Goal: Information Seeking & Learning: Learn about a topic

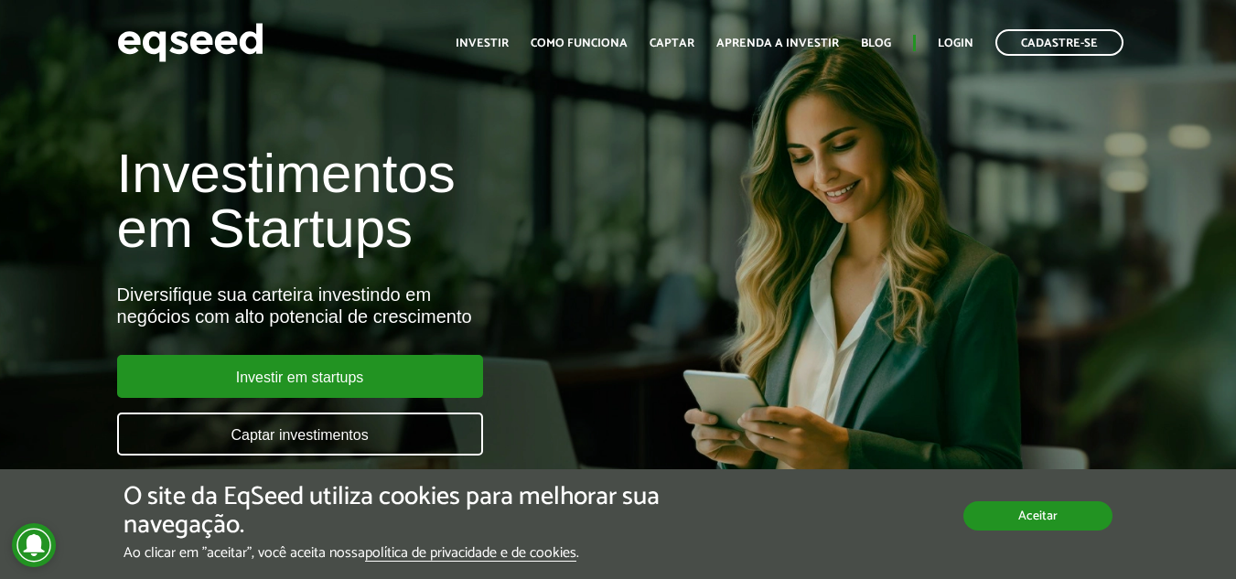
click at [1038, 513] on button "Aceitar" at bounding box center [1037, 515] width 149 height 29
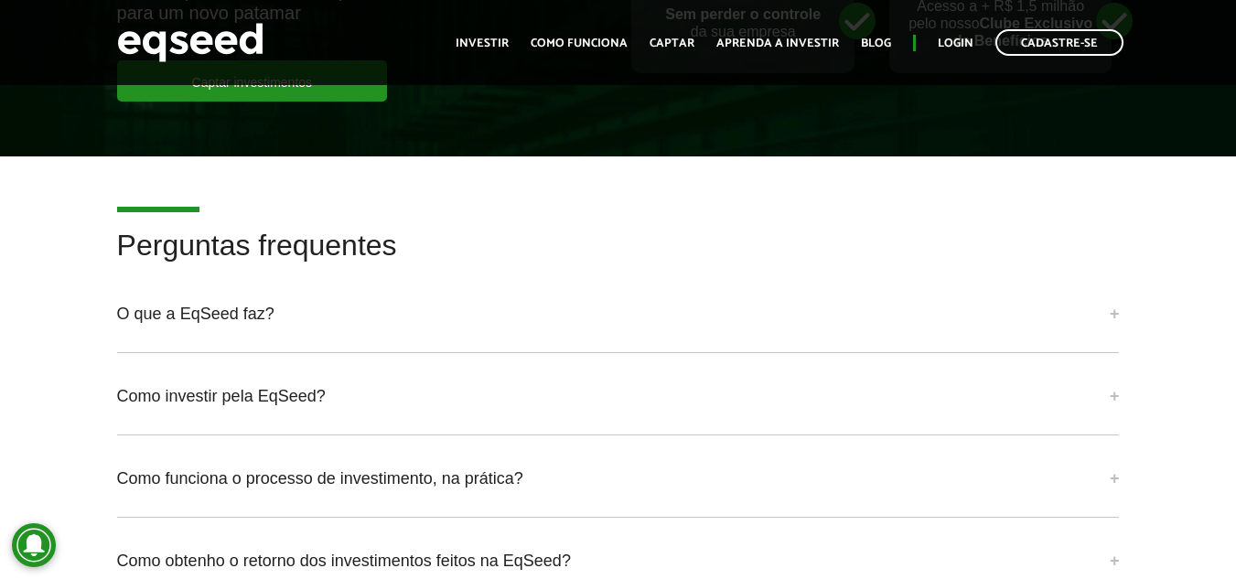
scroll to position [4391, 0]
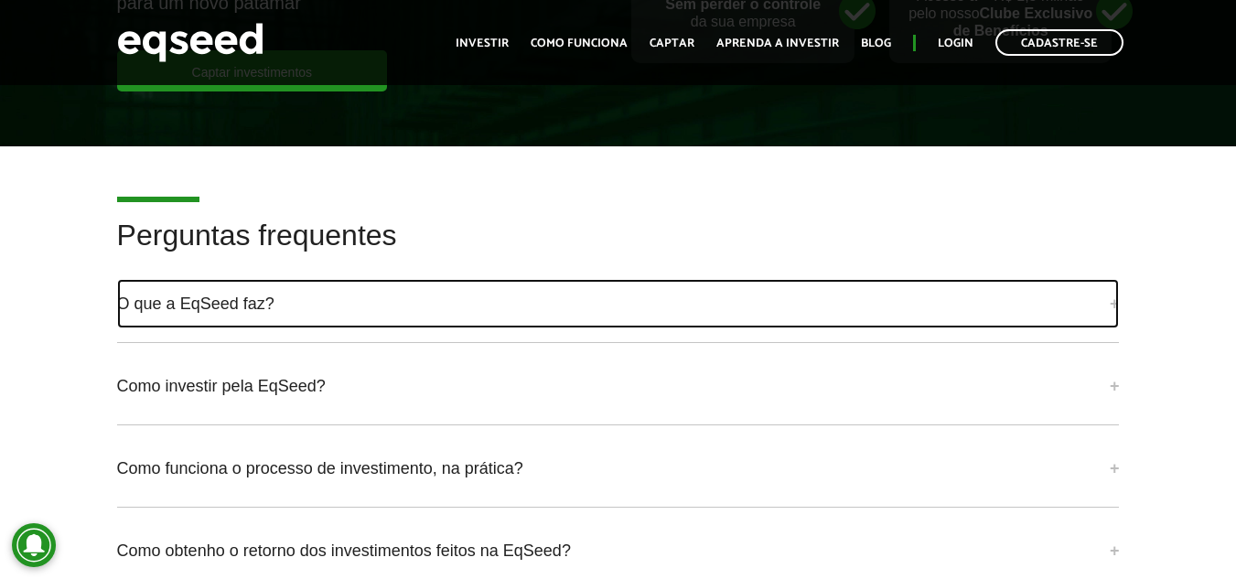
click at [392, 303] on link "O que a EqSeed faz?" at bounding box center [618, 303] width 1003 height 49
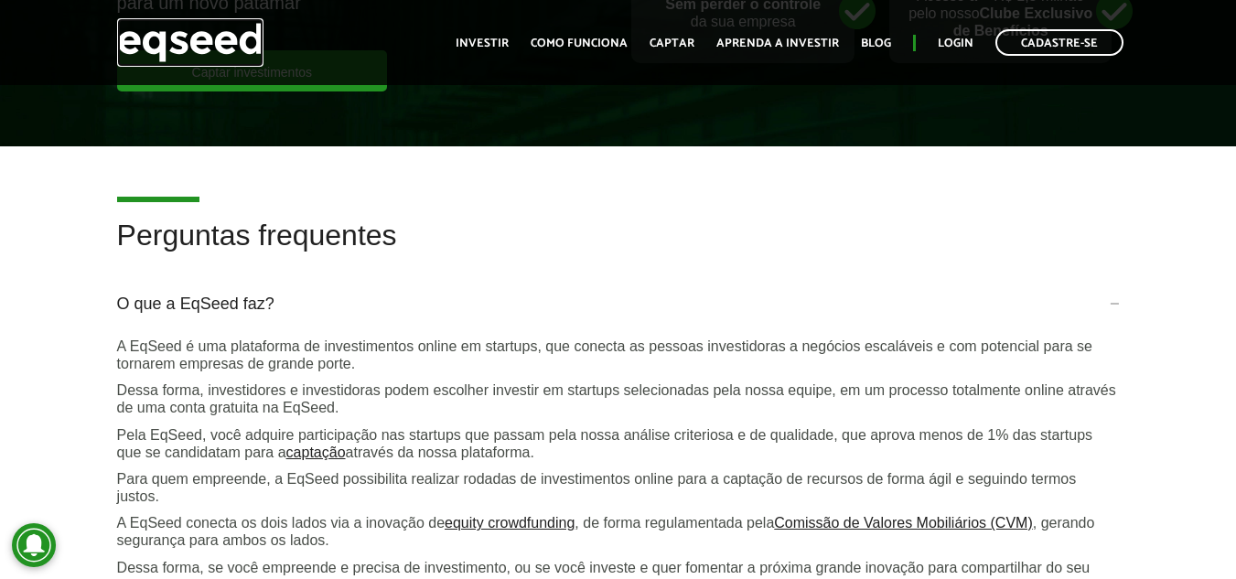
click at [212, 45] on img at bounding box center [190, 42] width 146 height 48
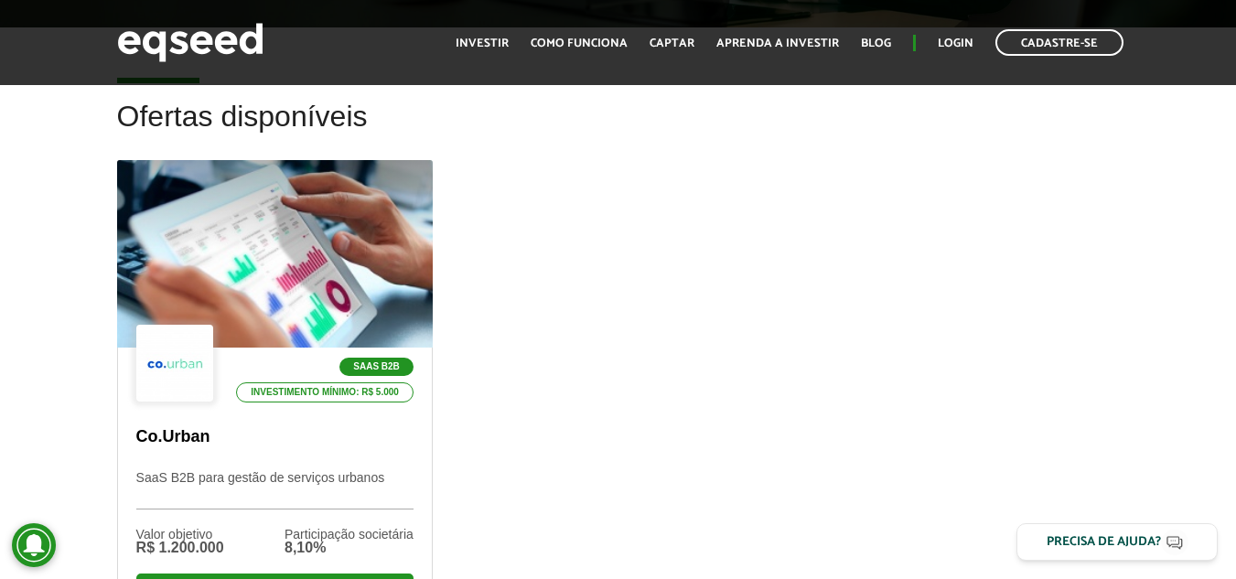
scroll to position [549, 0]
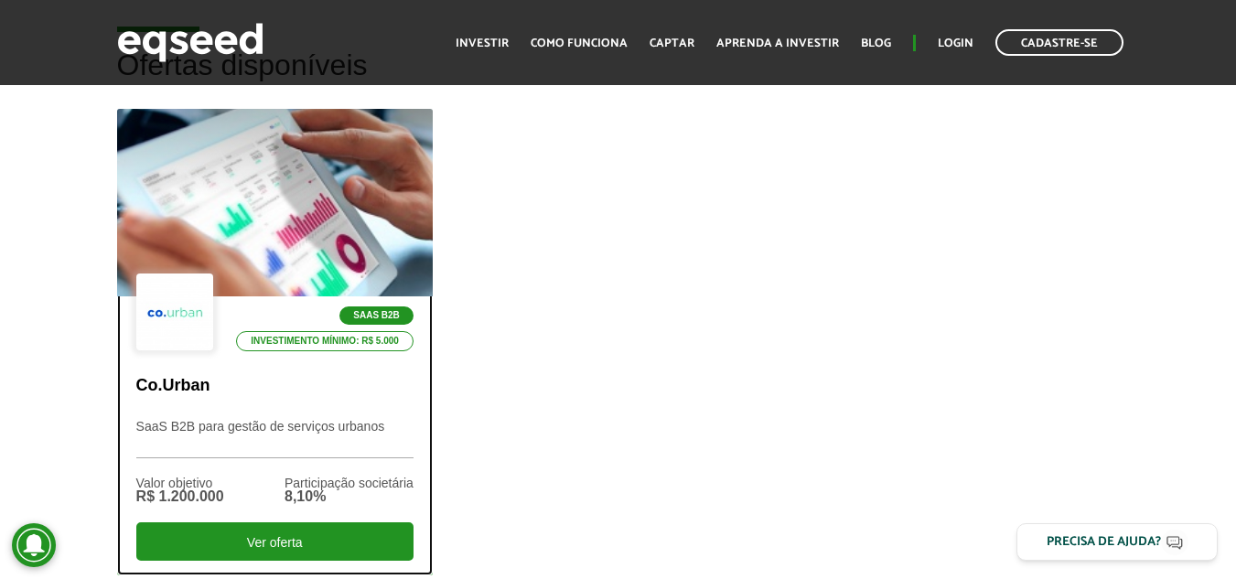
click at [259, 280] on div "SaaS B2B Investimento mínimo: R$ 5.000" at bounding box center [274, 314] width 277 height 80
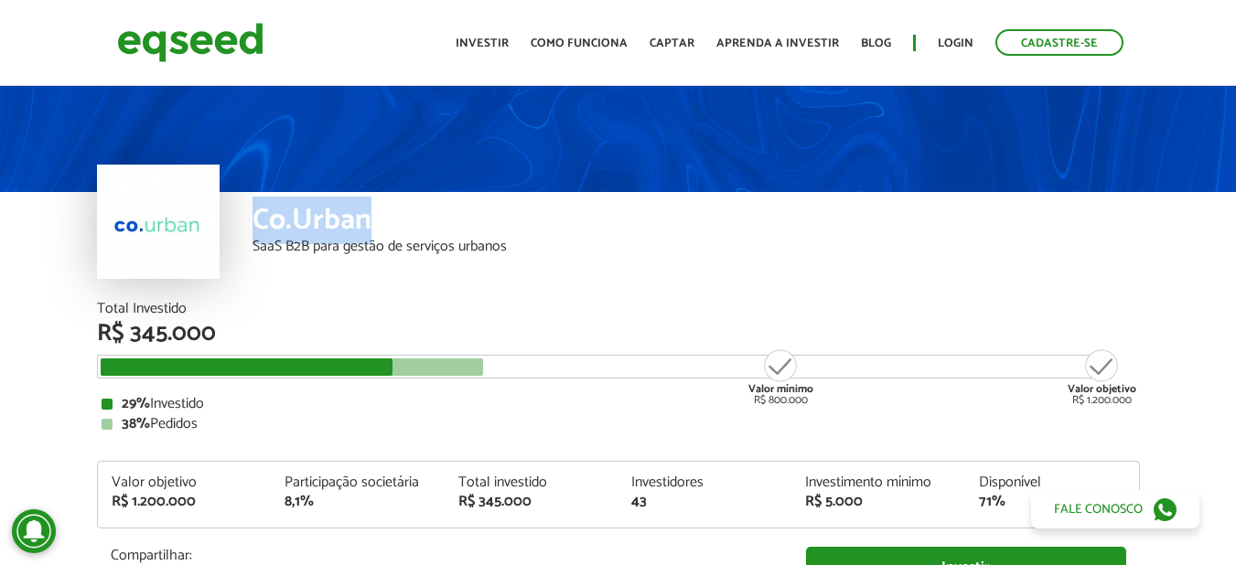
drag, startPoint x: 252, startPoint y: 217, endPoint x: 369, endPoint y: 223, distance: 117.3
click at [369, 223] on div "Co.Urban" at bounding box center [695, 223] width 887 height 34
